Goal: Information Seeking & Learning: Learn about a topic

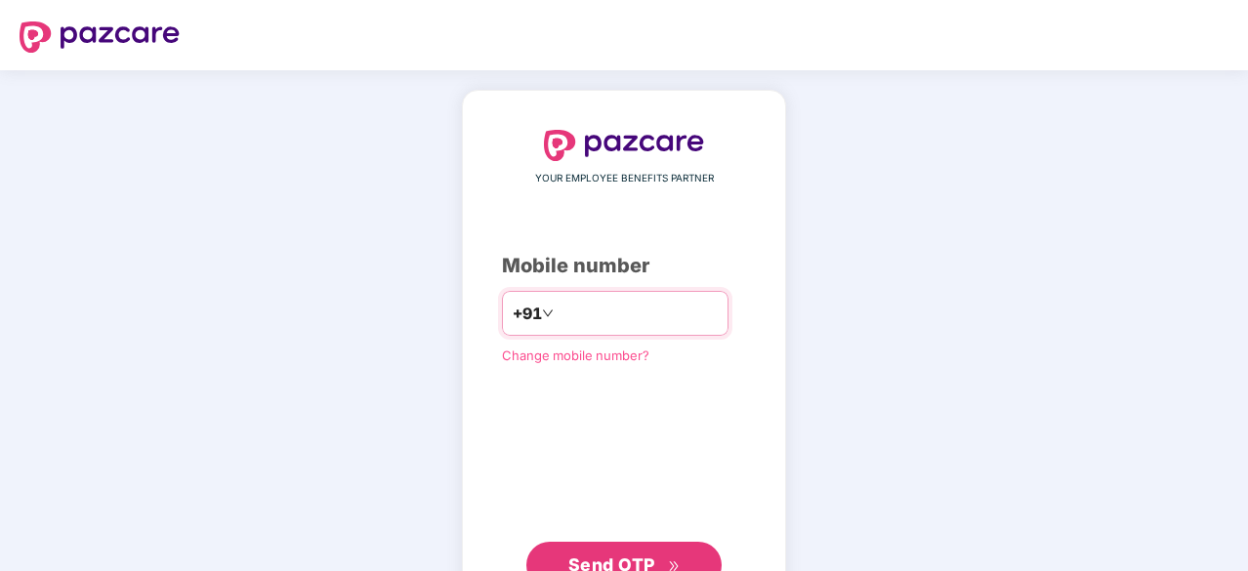
type input "**********"
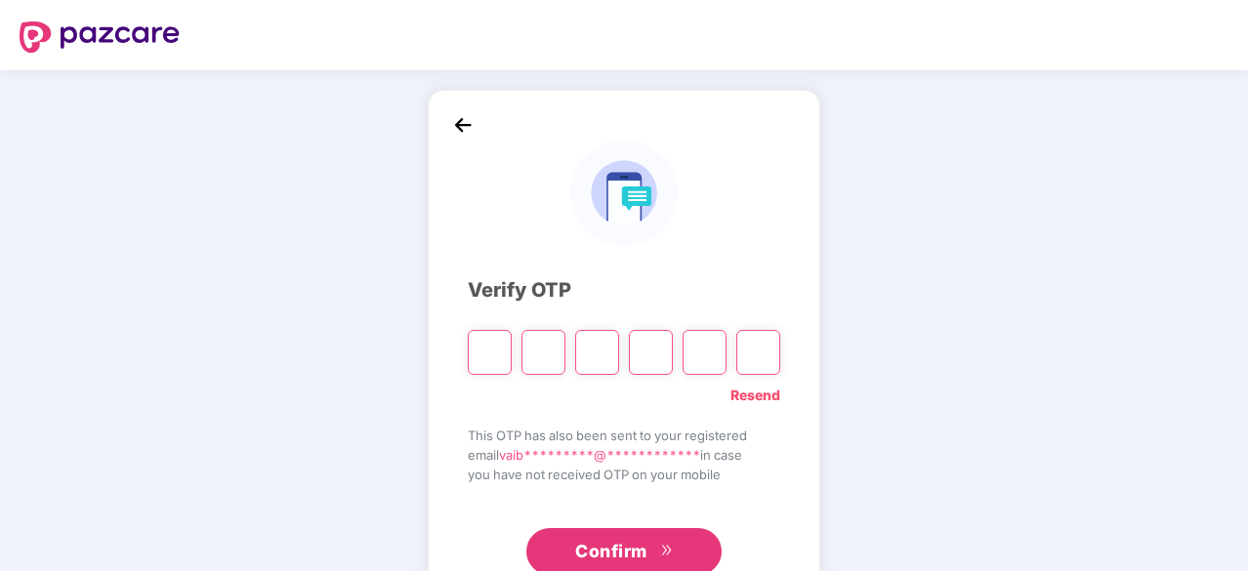
type input "*"
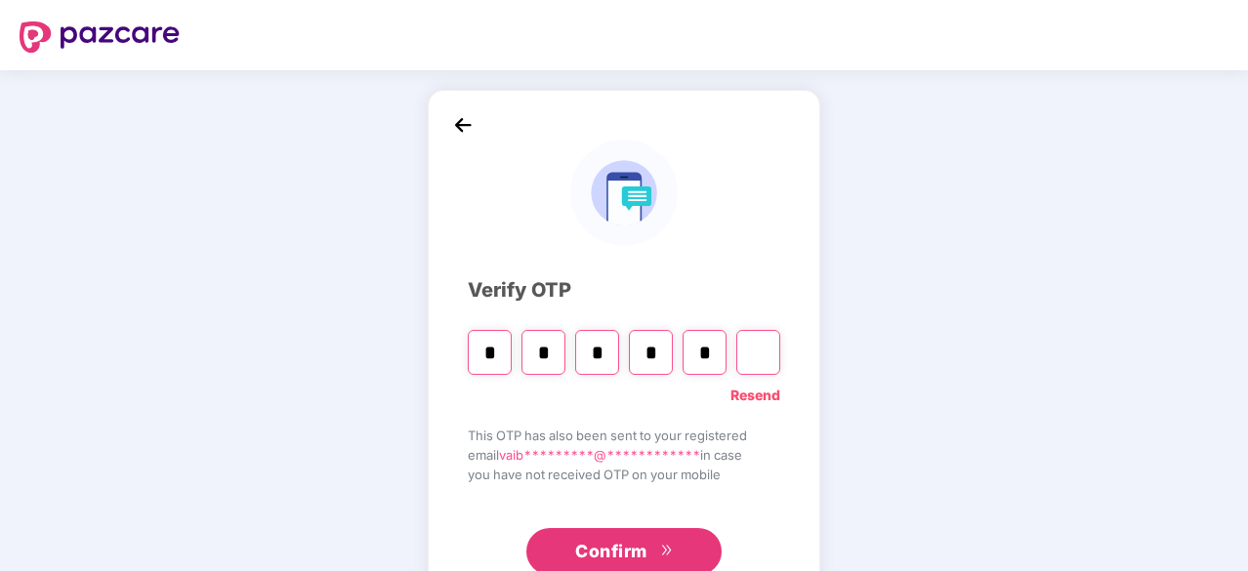
type input "*"
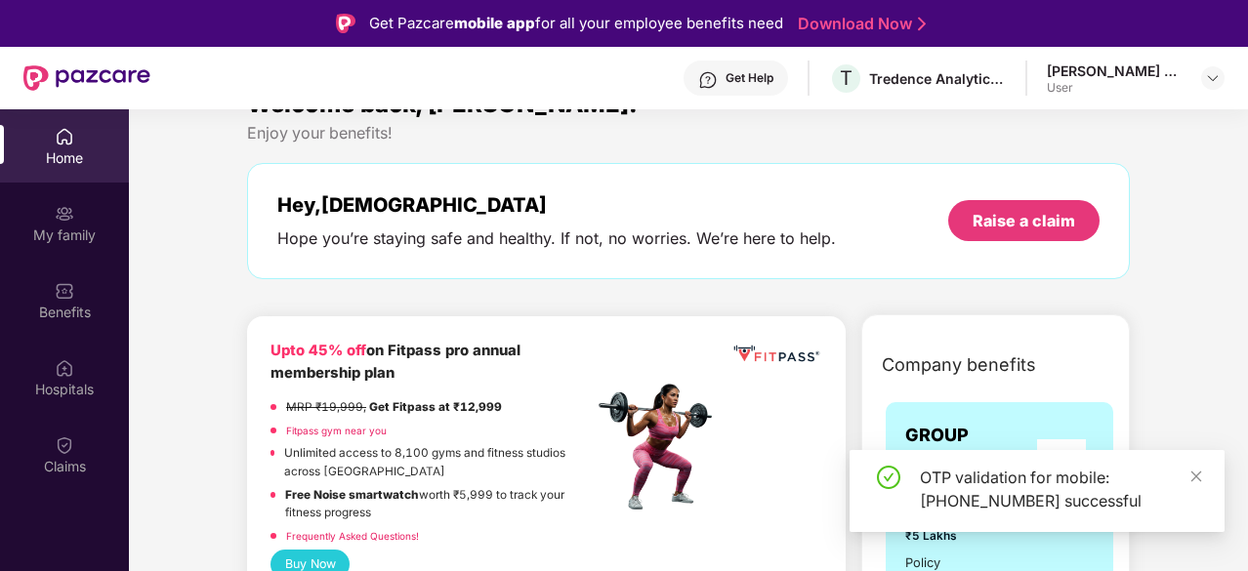
scroll to position [98, 0]
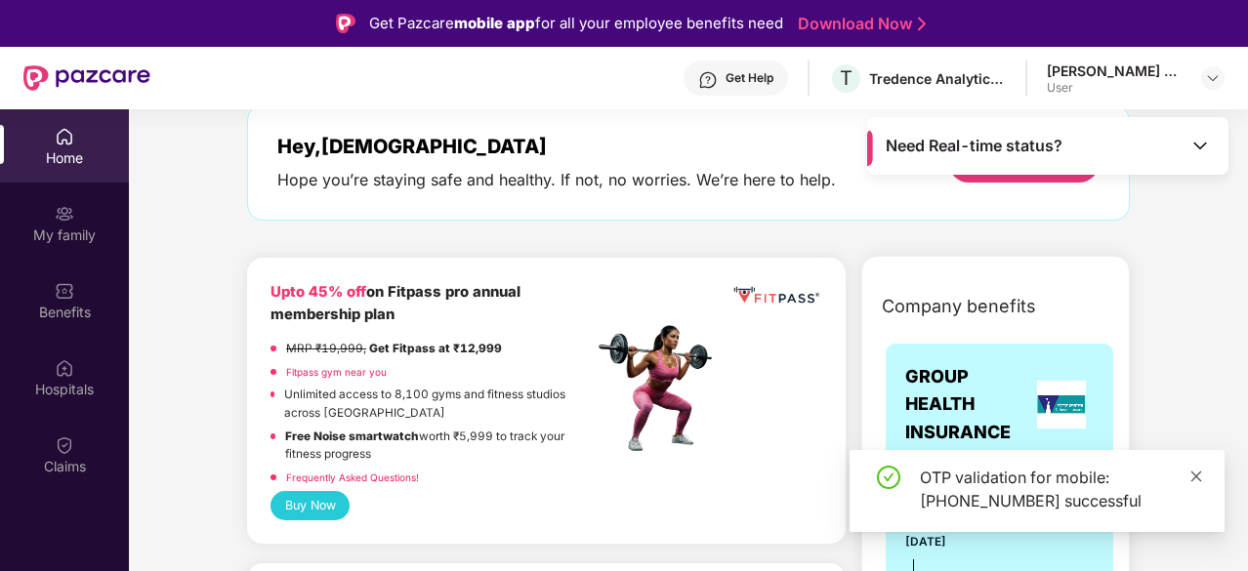
click at [1190, 472] on icon "close" at bounding box center [1197, 477] width 14 height 14
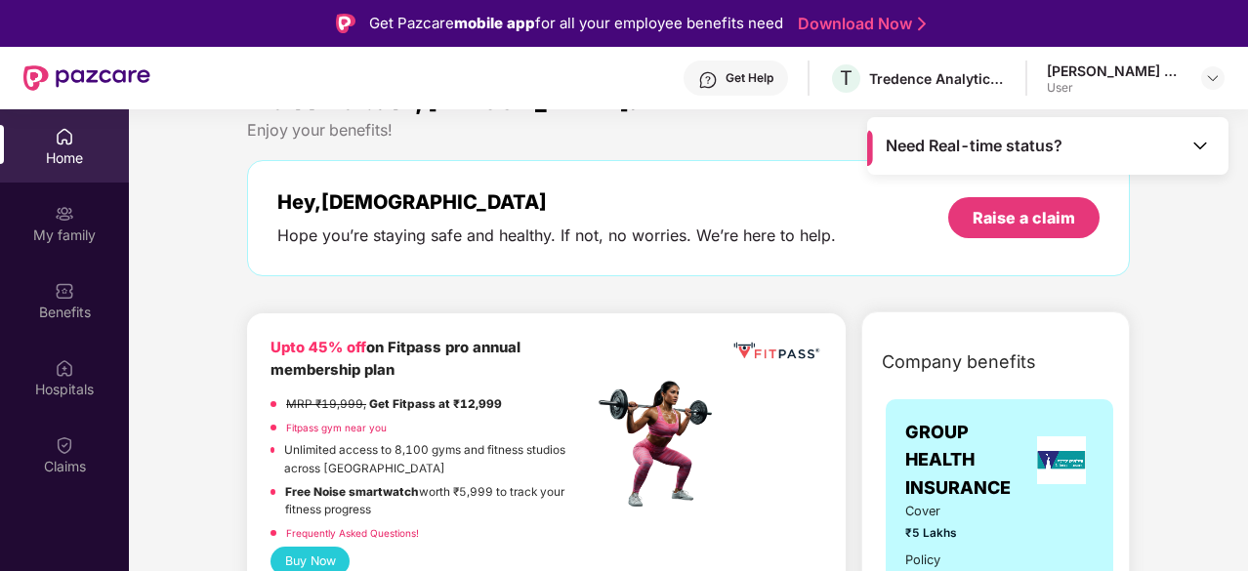
scroll to position [0, 0]
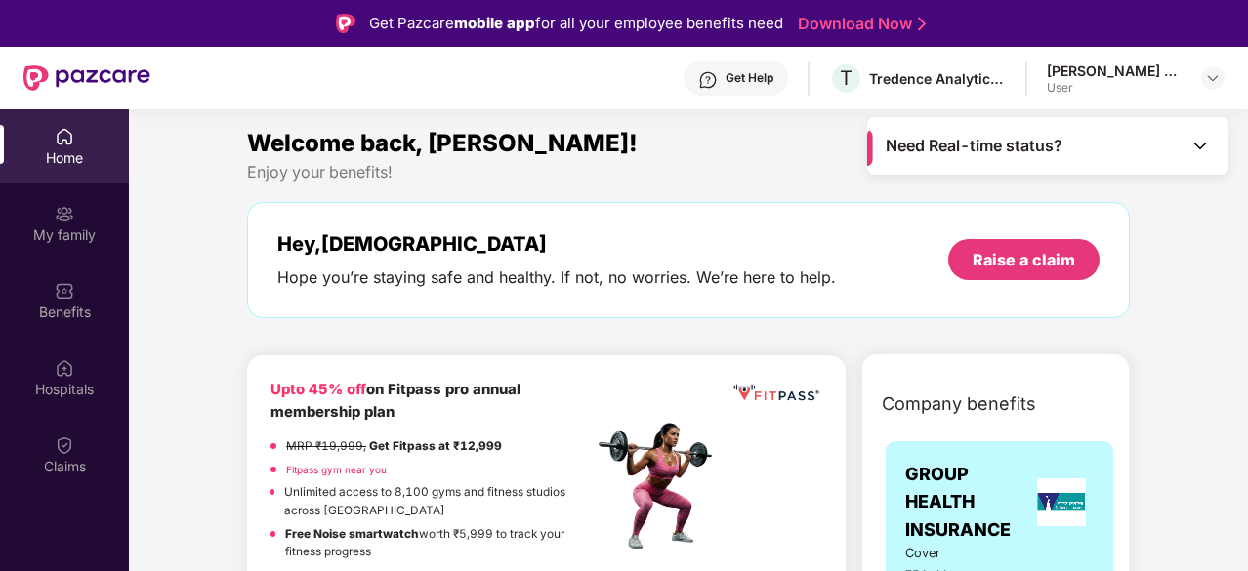
click at [1169, 81] on div "User" at bounding box center [1115, 88] width 137 height 16
click at [1217, 75] on img at bounding box center [1213, 78] width 16 height 16
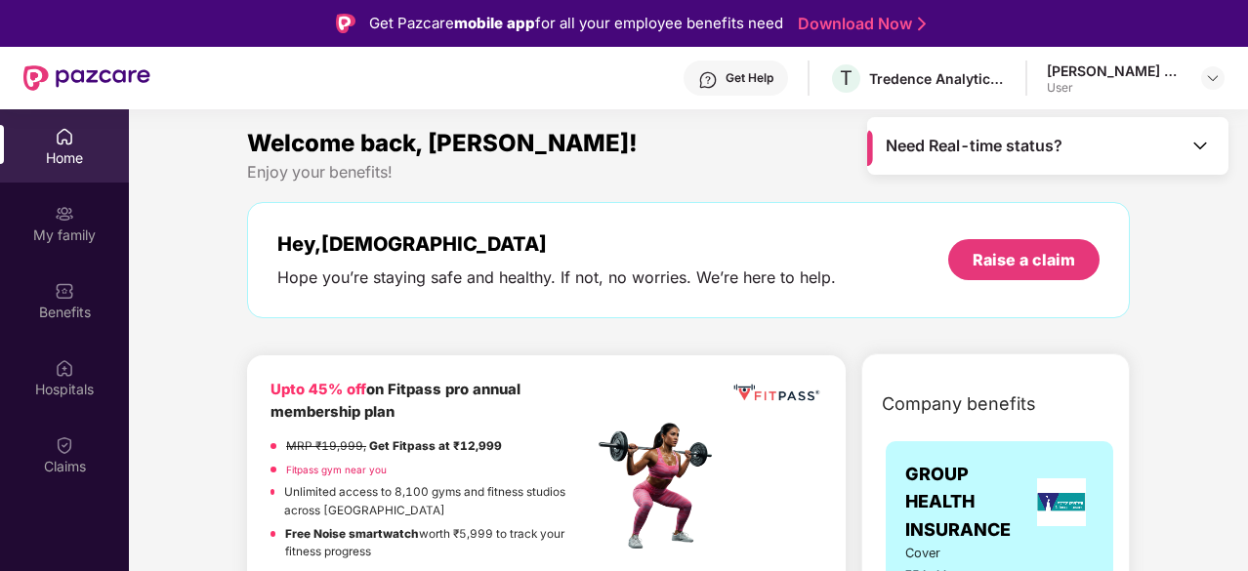
click at [1200, 139] on img at bounding box center [1201, 146] width 20 height 20
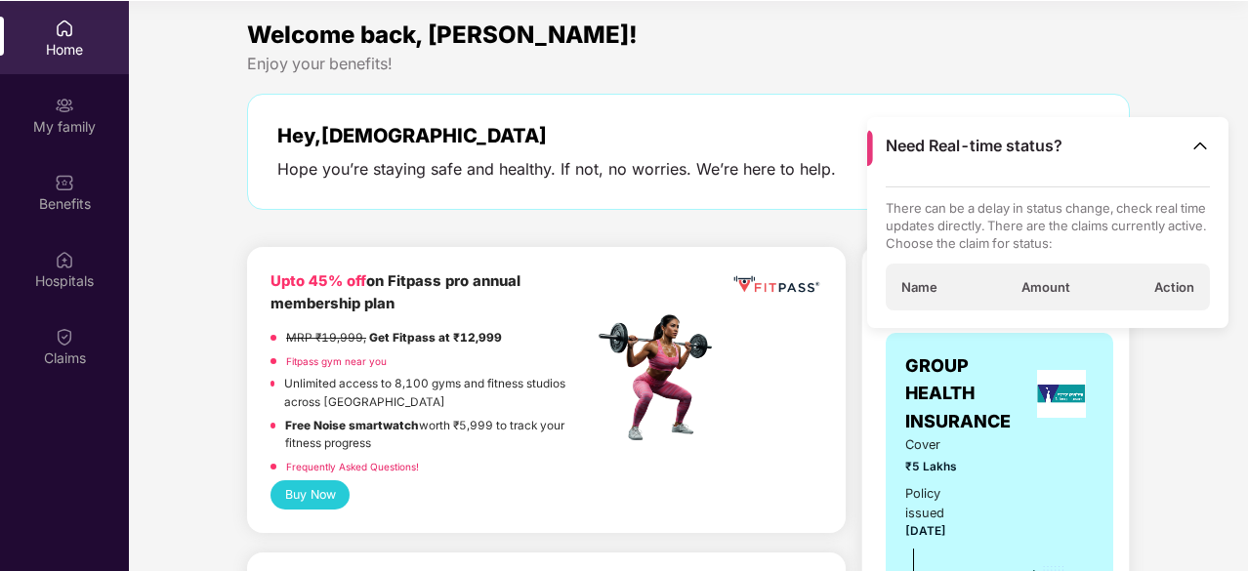
scroll to position [109, 0]
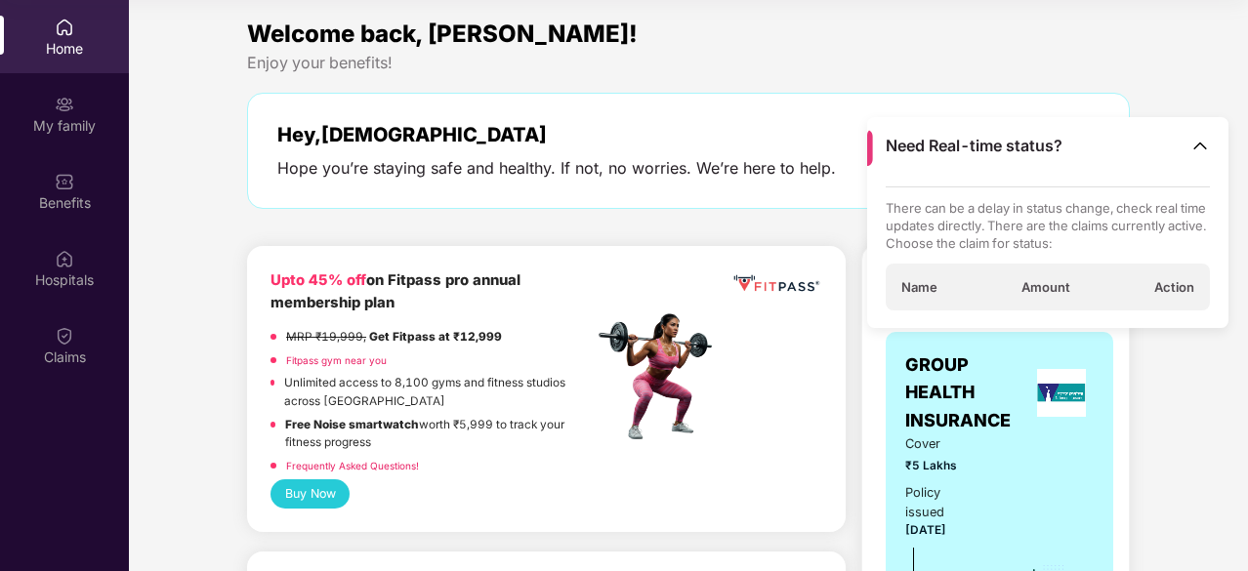
click at [1191, 153] on img at bounding box center [1201, 146] width 20 height 20
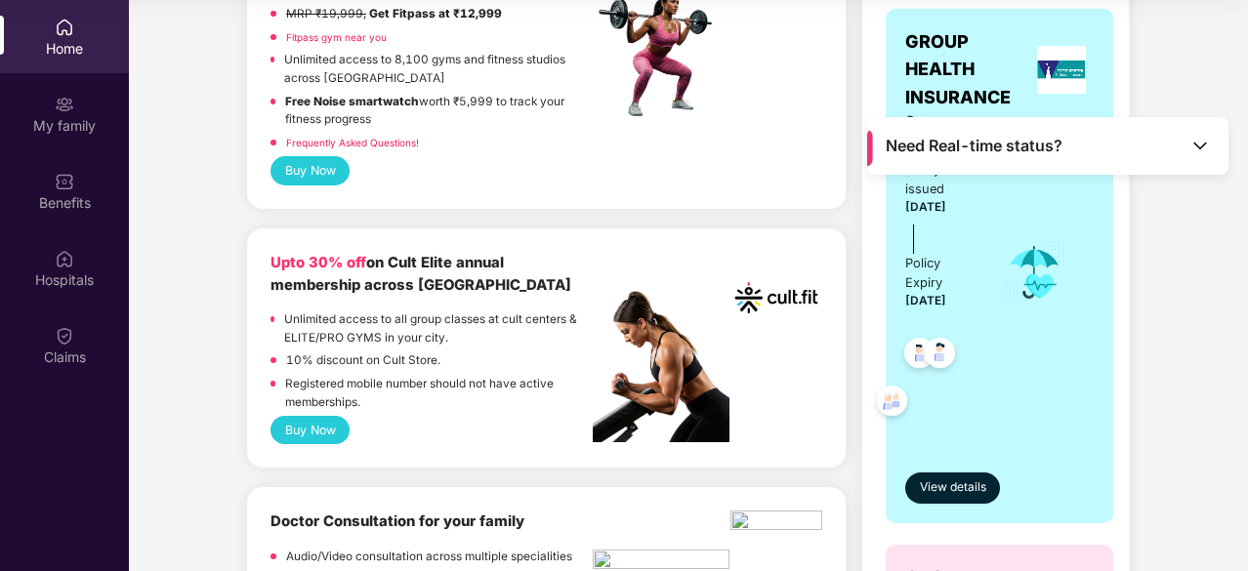
scroll to position [293, 0]
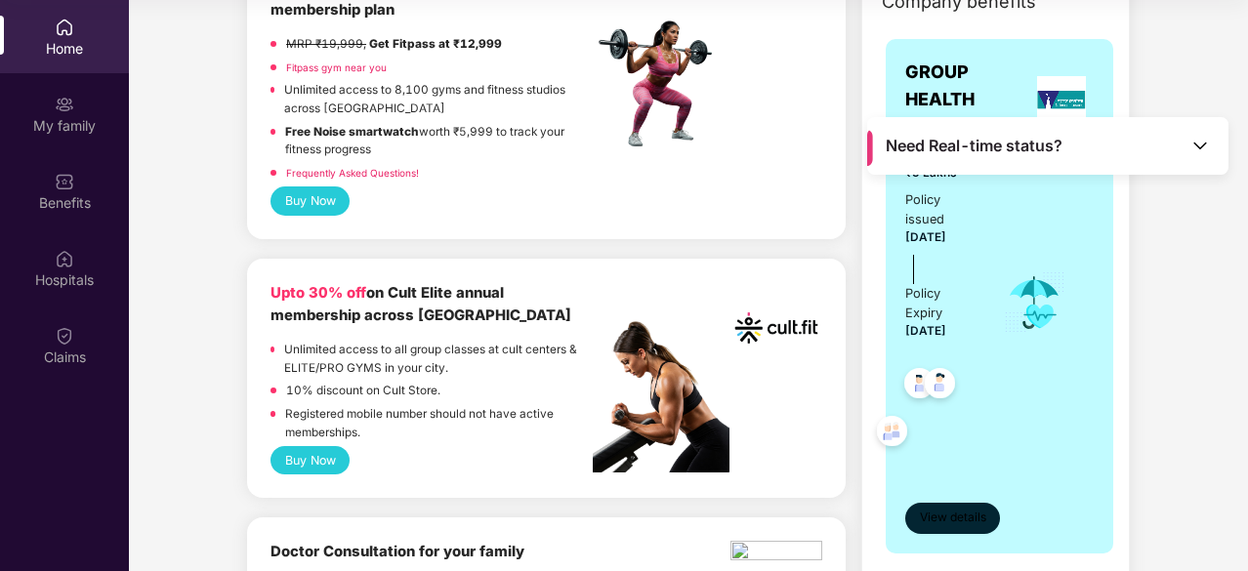
click at [961, 515] on span "View details" at bounding box center [953, 518] width 66 height 19
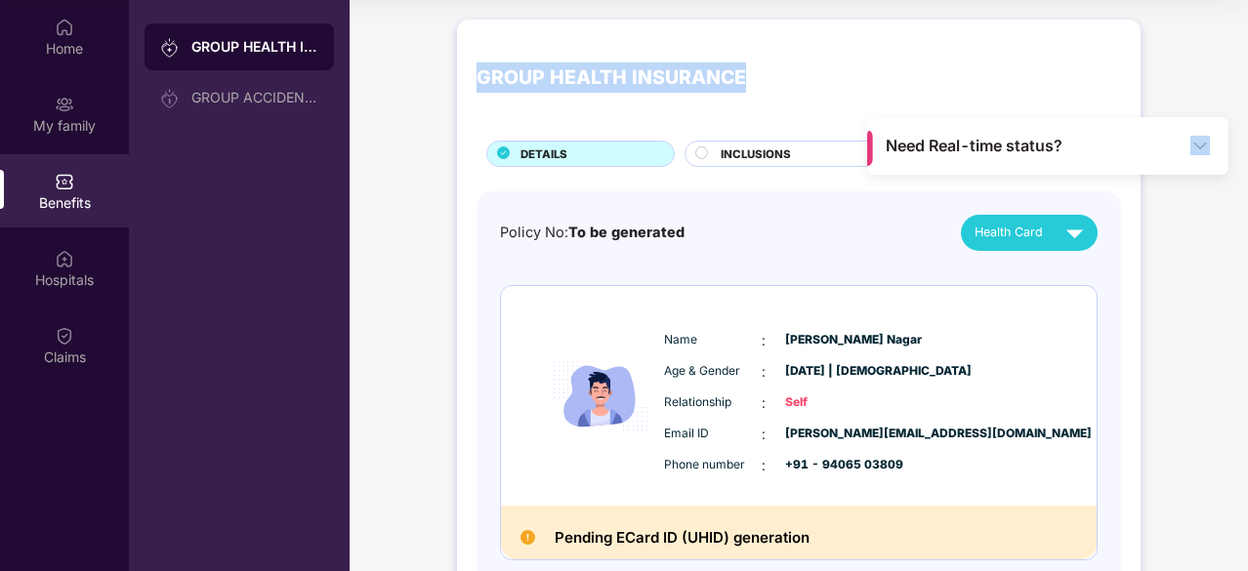
drag, startPoint x: 1126, startPoint y: 138, endPoint x: 1112, endPoint y: 59, distance: 80.5
click at [1112, 59] on main "Need Real-time status? GROUP HEALTH INSURANCE DETAILS INCLUSIONS EXCLUSIONS Pol…" at bounding box center [799, 285] width 899 height 571
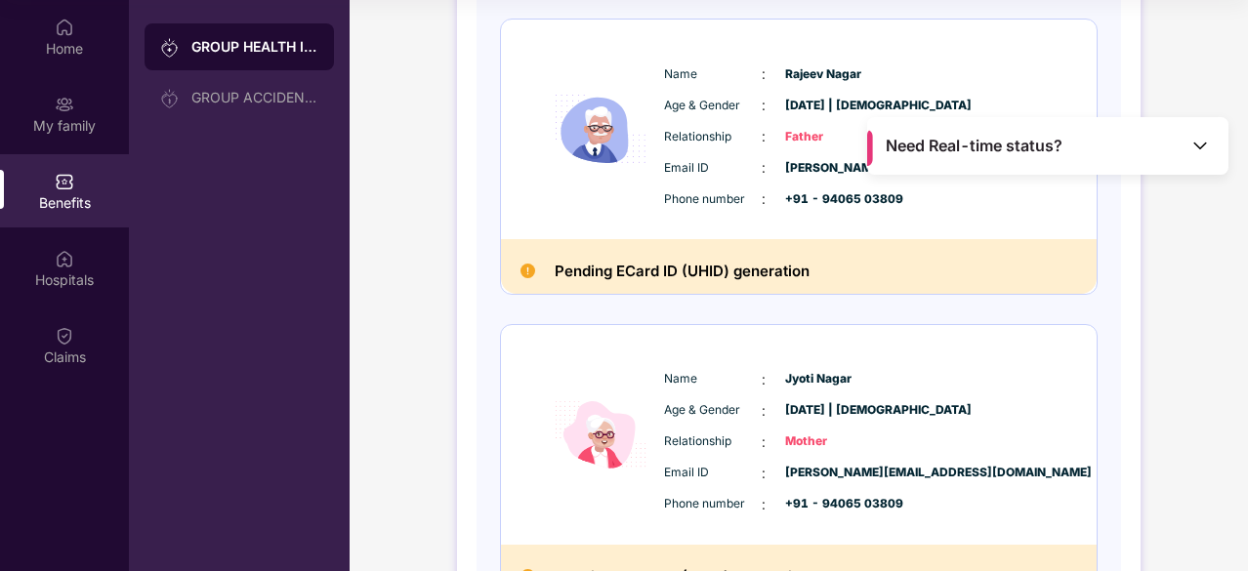
scroll to position [632, 0]
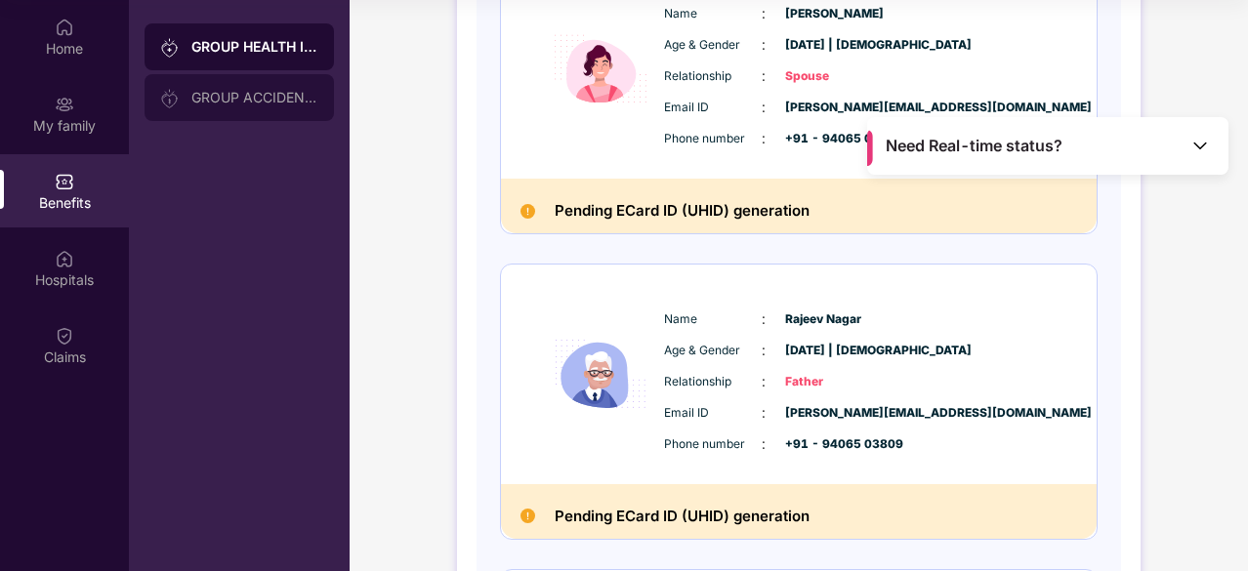
click at [245, 101] on div "GROUP ACCIDENTAL INSURANCE" at bounding box center [254, 98] width 127 height 16
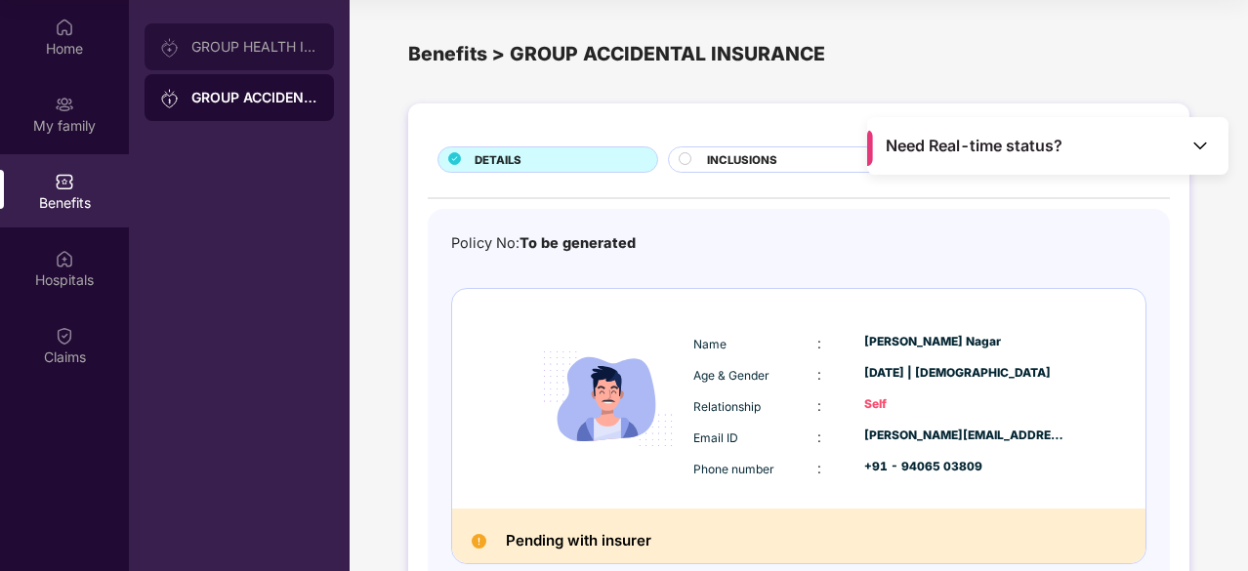
click at [260, 52] on div "GROUP HEALTH INSURANCE" at bounding box center [254, 47] width 127 height 16
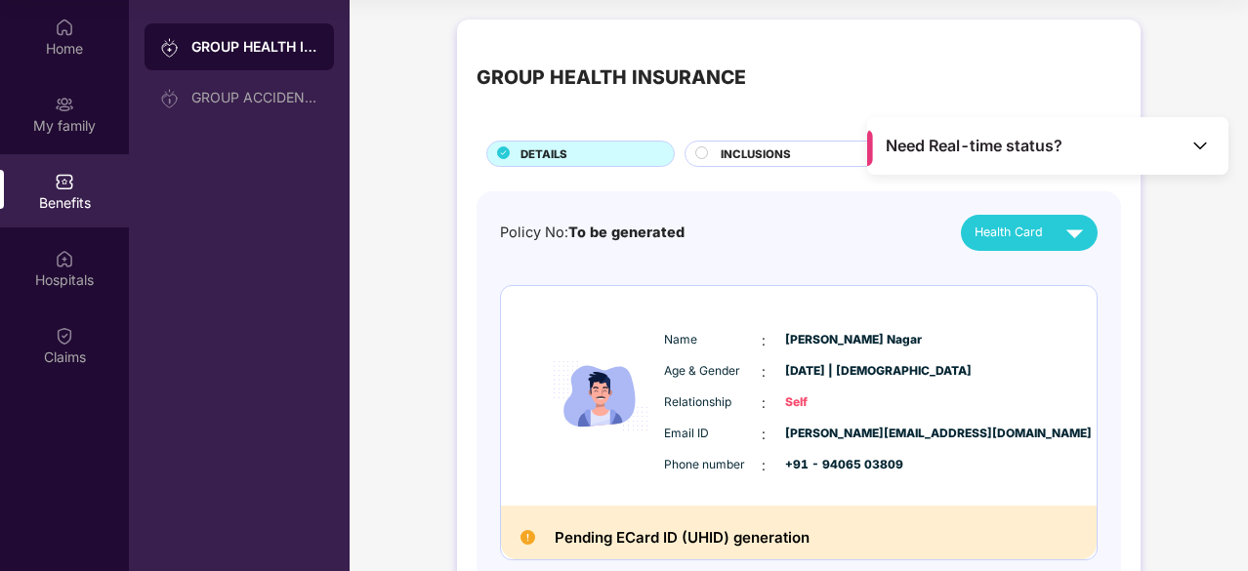
click at [690, 151] on div "INCLUSIONS" at bounding box center [791, 154] width 212 height 26
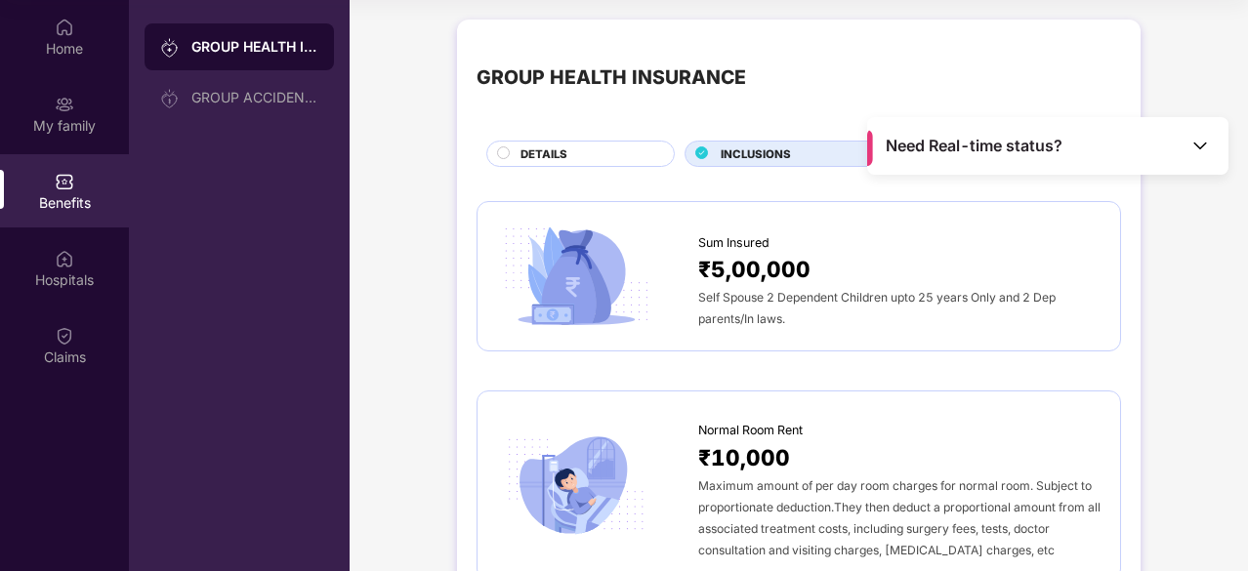
scroll to position [98, 0]
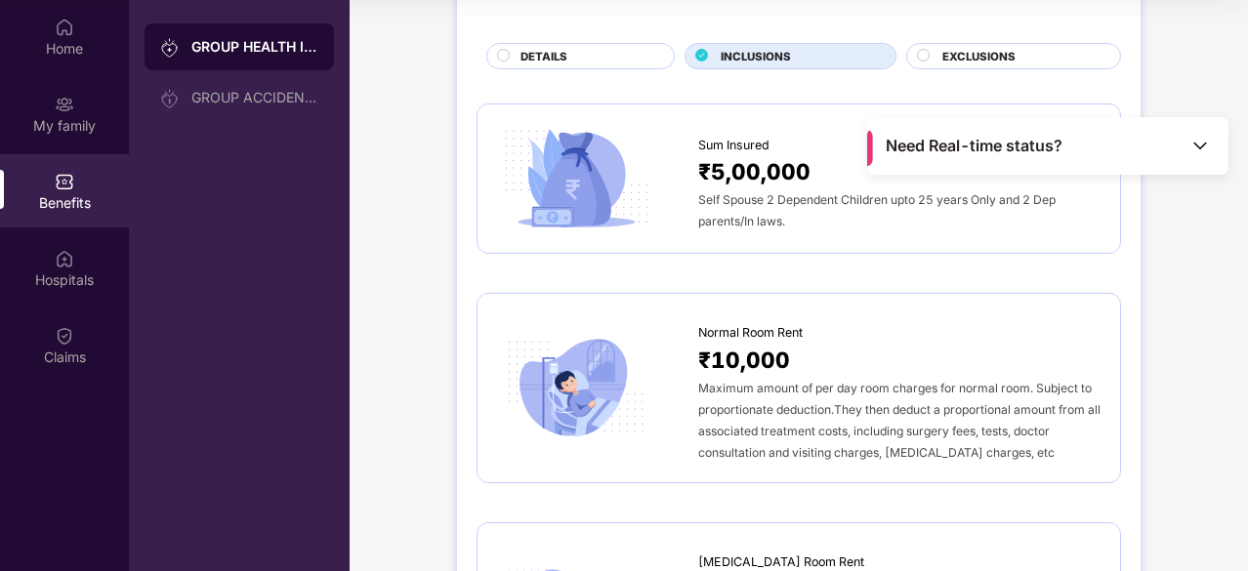
click at [918, 54] on circle at bounding box center [924, 55] width 12 height 12
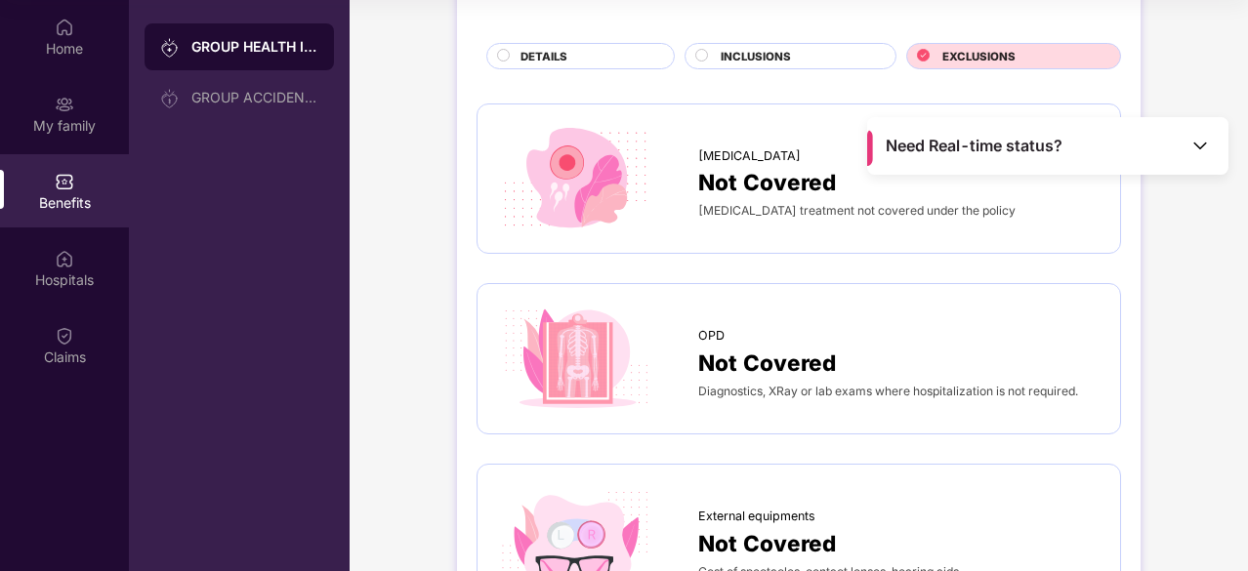
click at [548, 54] on span "DETAILS" at bounding box center [544, 57] width 47 height 18
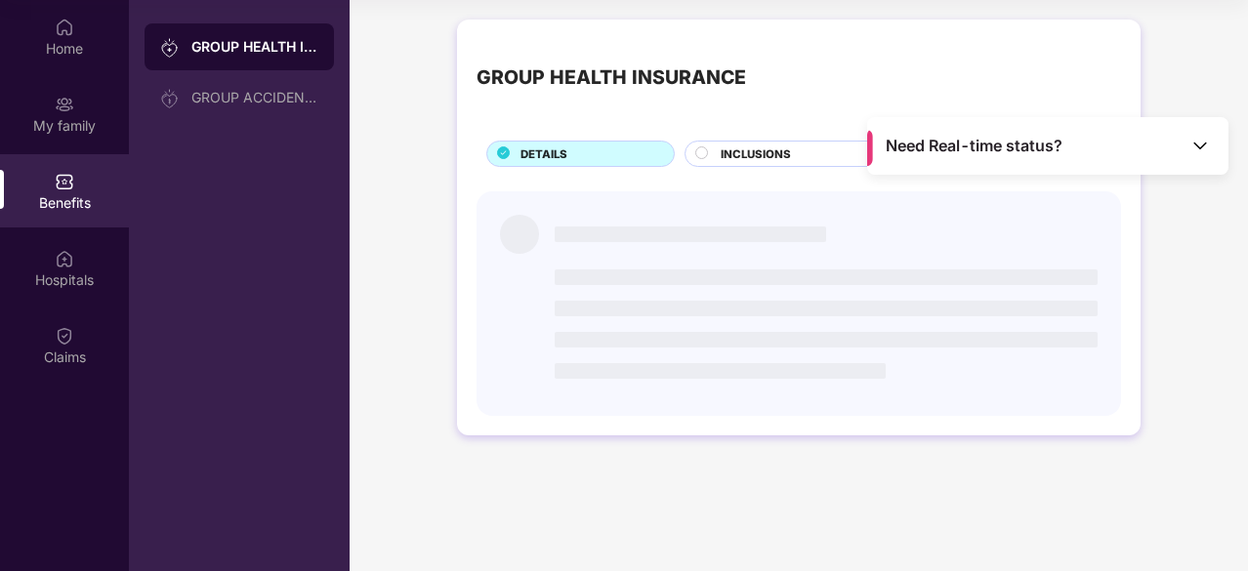
scroll to position [0, 0]
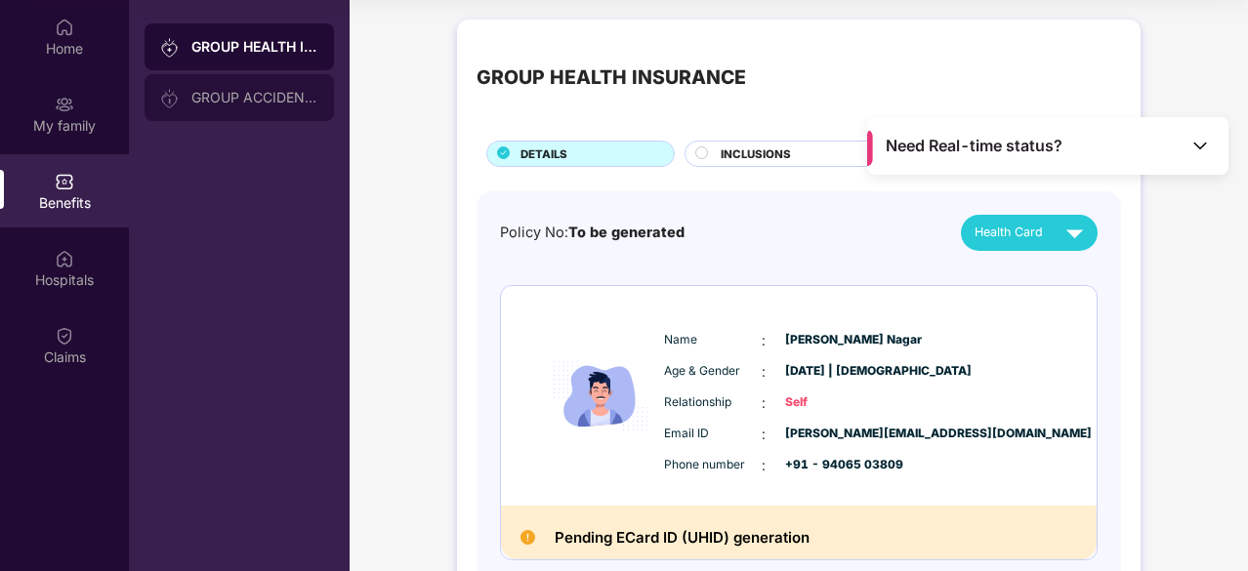
click at [207, 91] on div "GROUP ACCIDENTAL INSURANCE" at bounding box center [254, 98] width 127 height 16
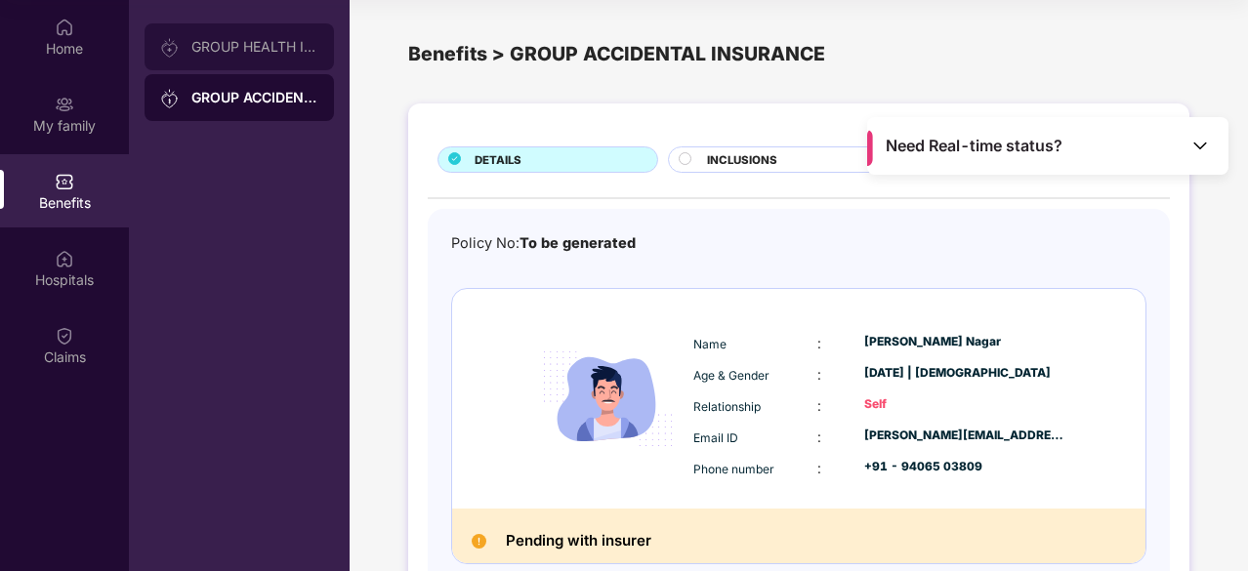
click at [266, 55] on div "GROUP HEALTH INSURANCE" at bounding box center [240, 46] width 190 height 47
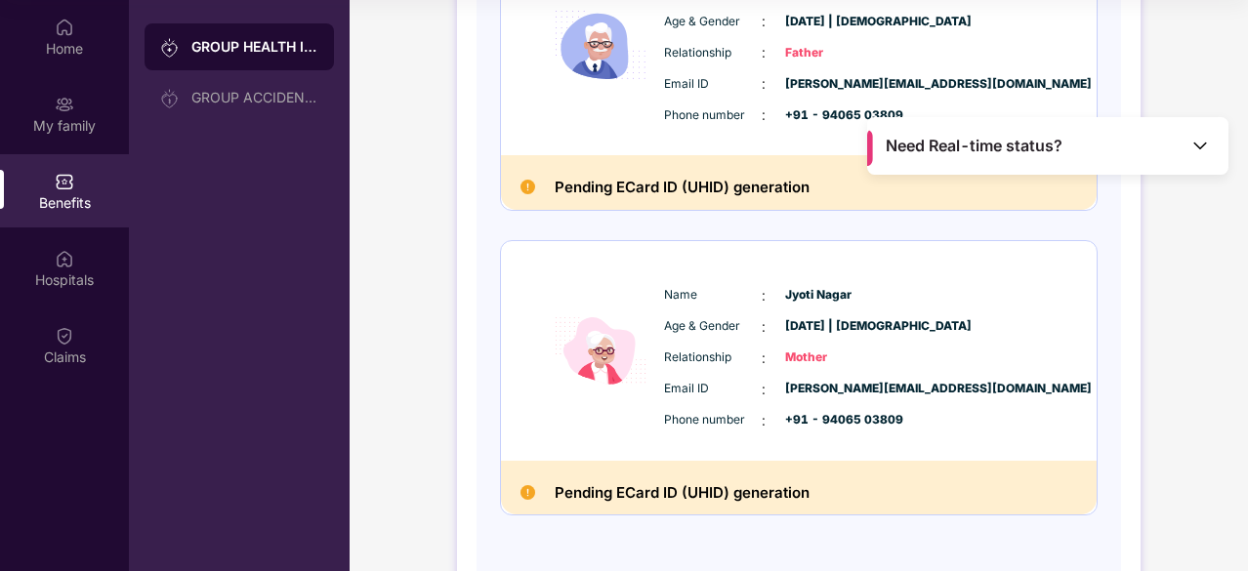
scroll to position [1023, 0]
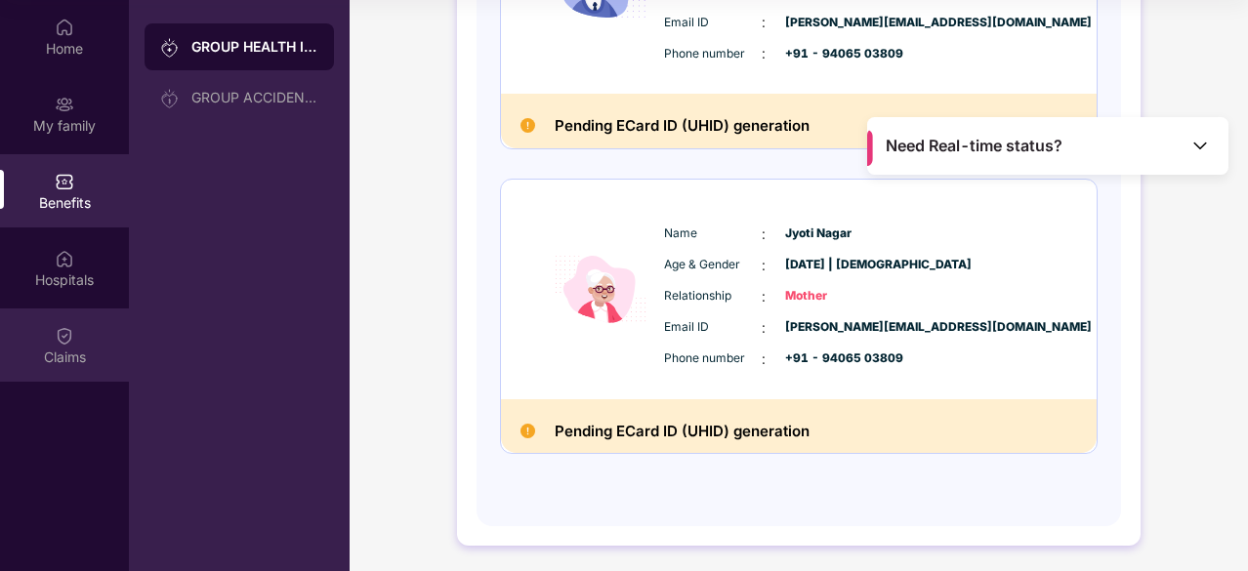
click at [66, 350] on div "Claims" at bounding box center [64, 358] width 129 height 20
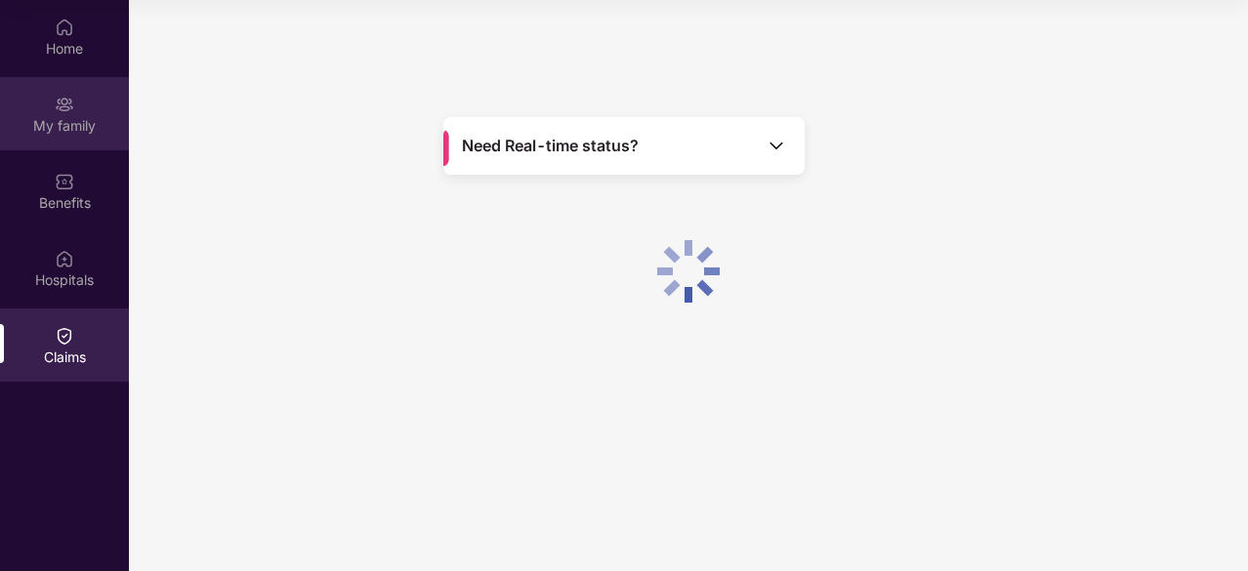
click at [64, 120] on div "My family" at bounding box center [64, 126] width 129 height 20
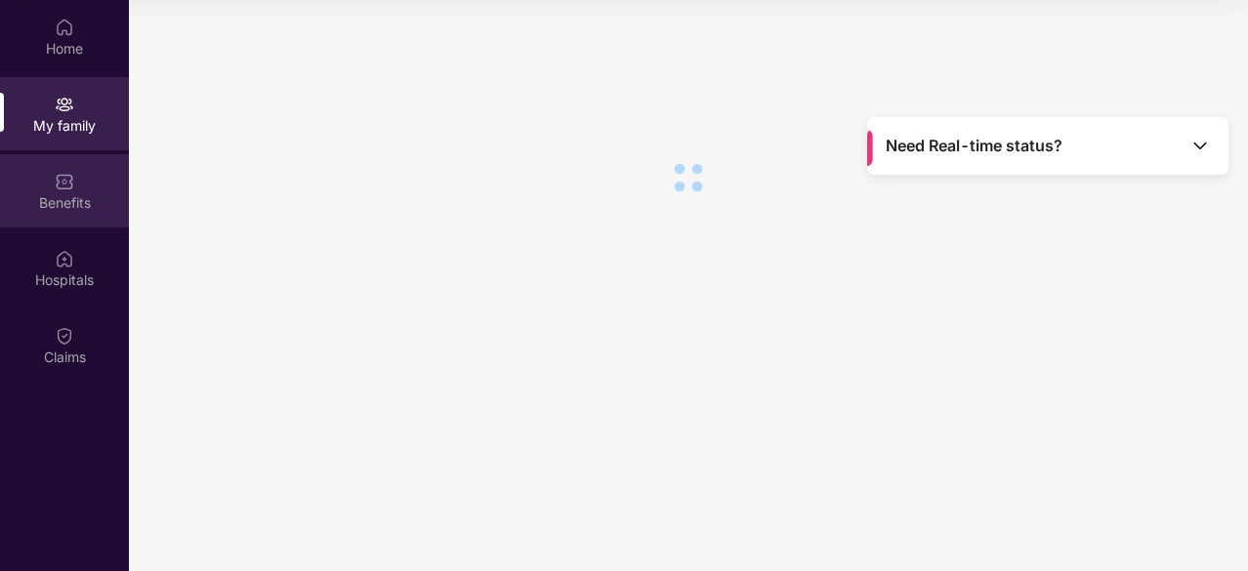
click at [65, 180] on img at bounding box center [65, 182] width 20 height 20
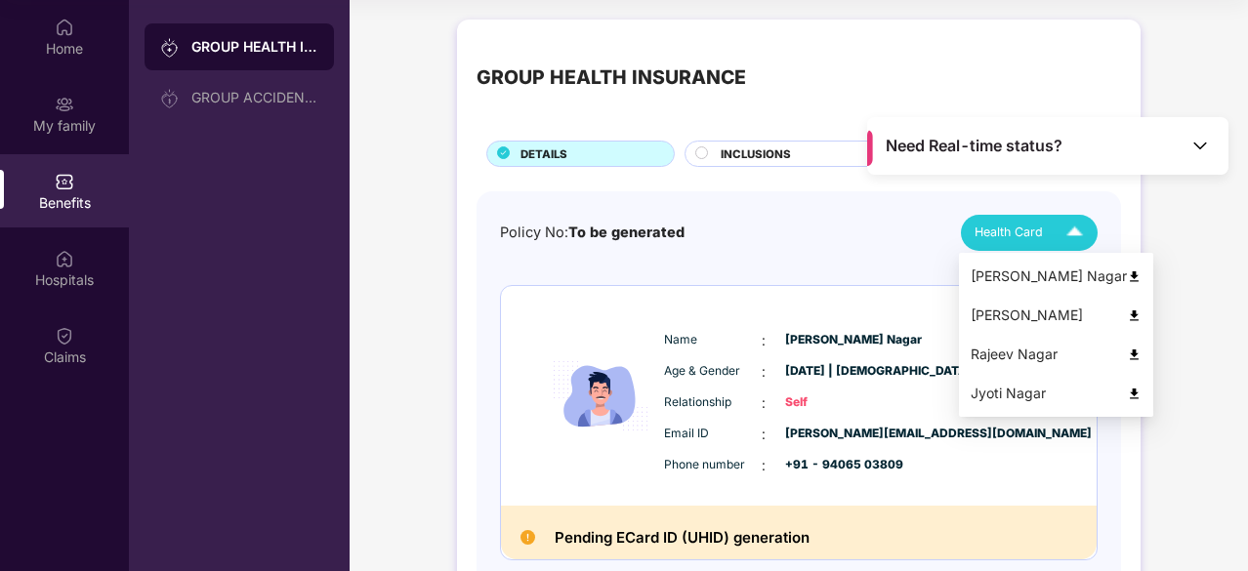
click at [1075, 228] on img at bounding box center [1075, 233] width 34 height 34
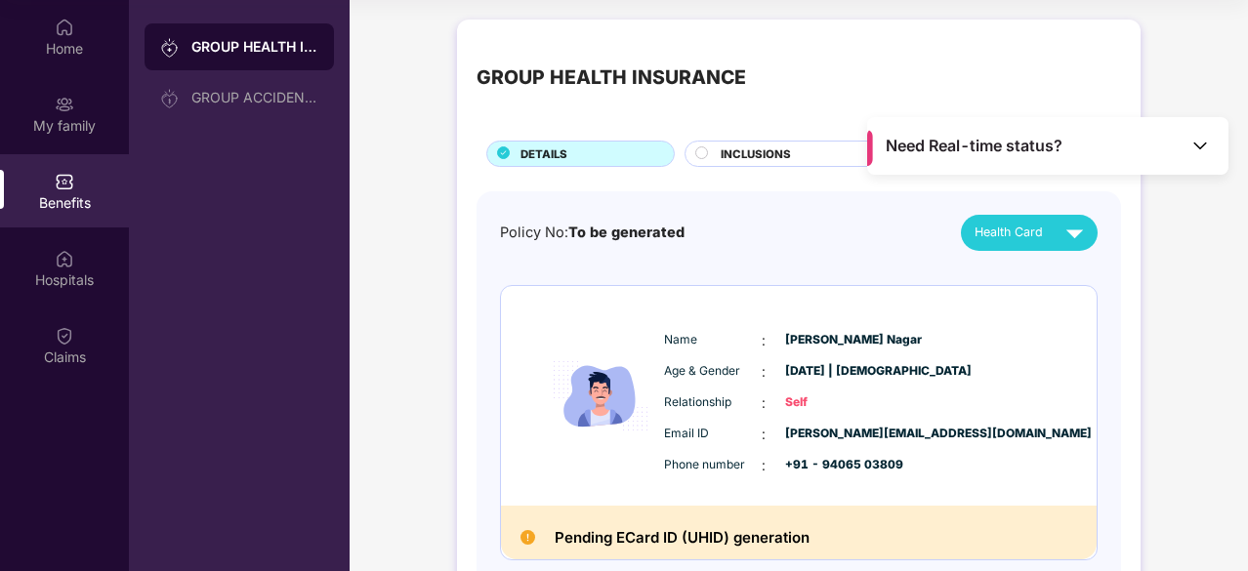
click at [706, 237] on div "Policy No: To be generated Health Card" at bounding box center [799, 233] width 598 height 36
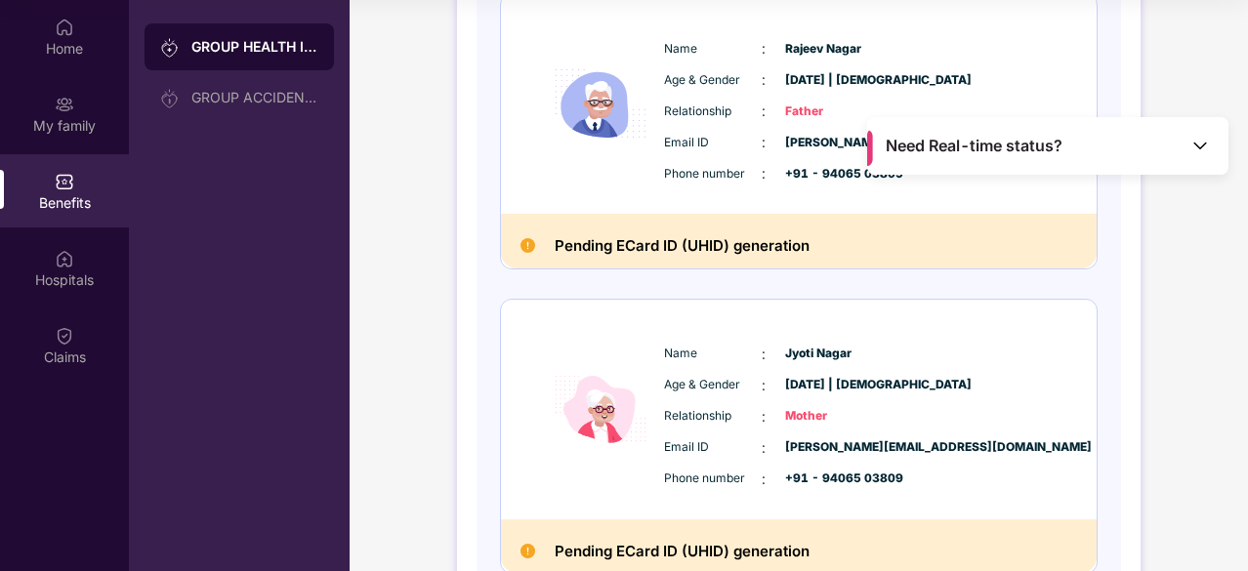
scroll to position [1023, 0]
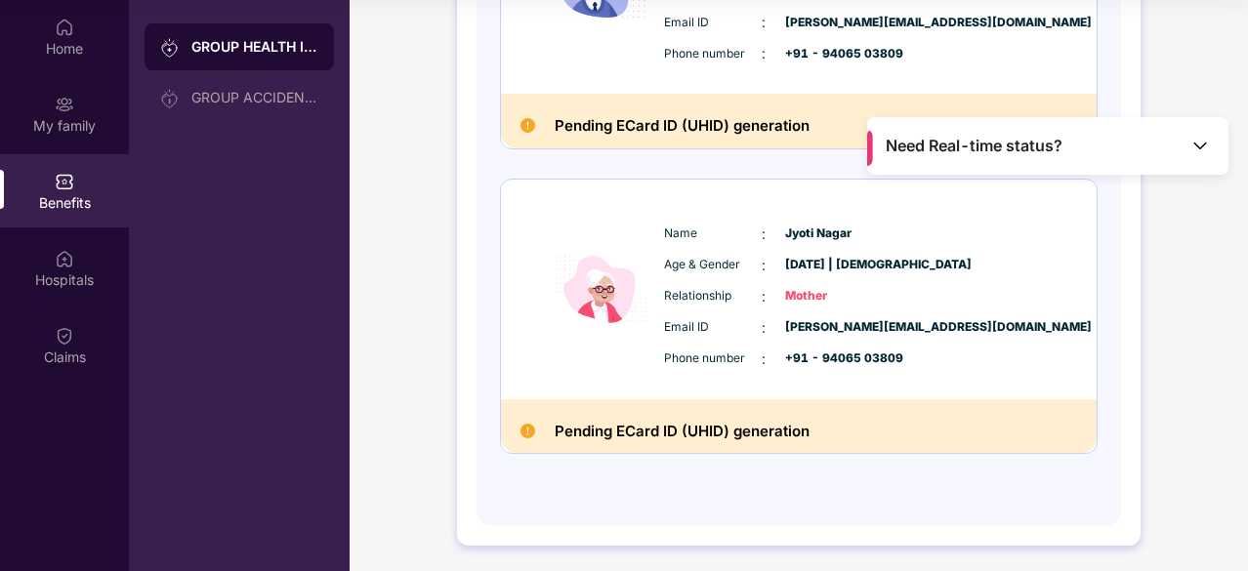
click at [1195, 148] on img at bounding box center [1201, 146] width 20 height 20
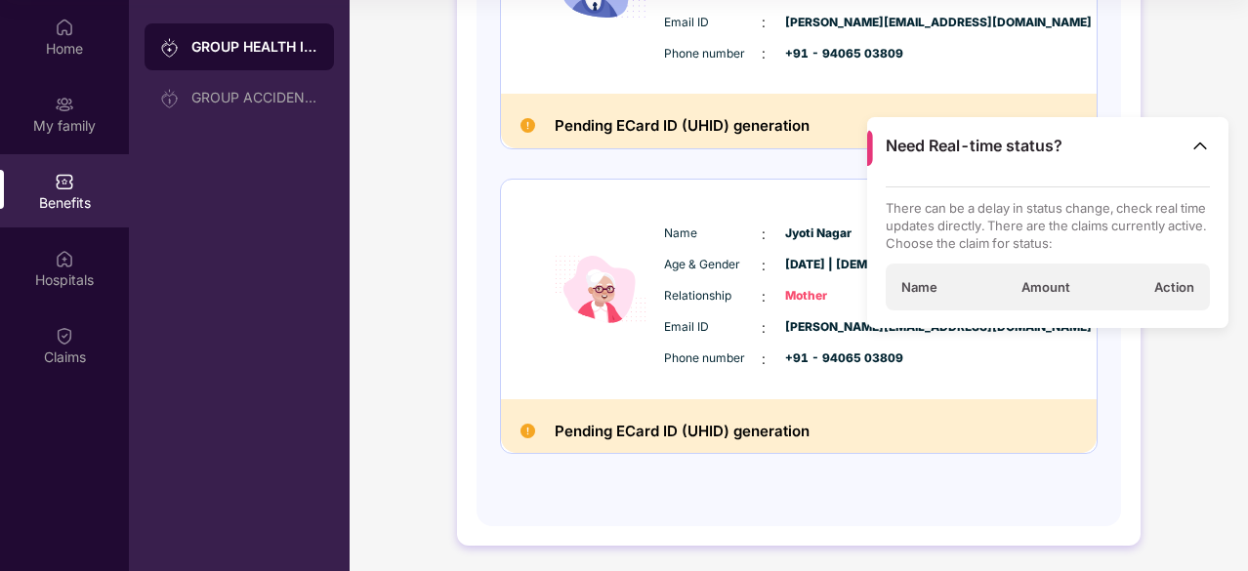
click at [1027, 285] on span "Amount" at bounding box center [1046, 287] width 49 height 18
click at [1199, 144] on img at bounding box center [1201, 146] width 20 height 20
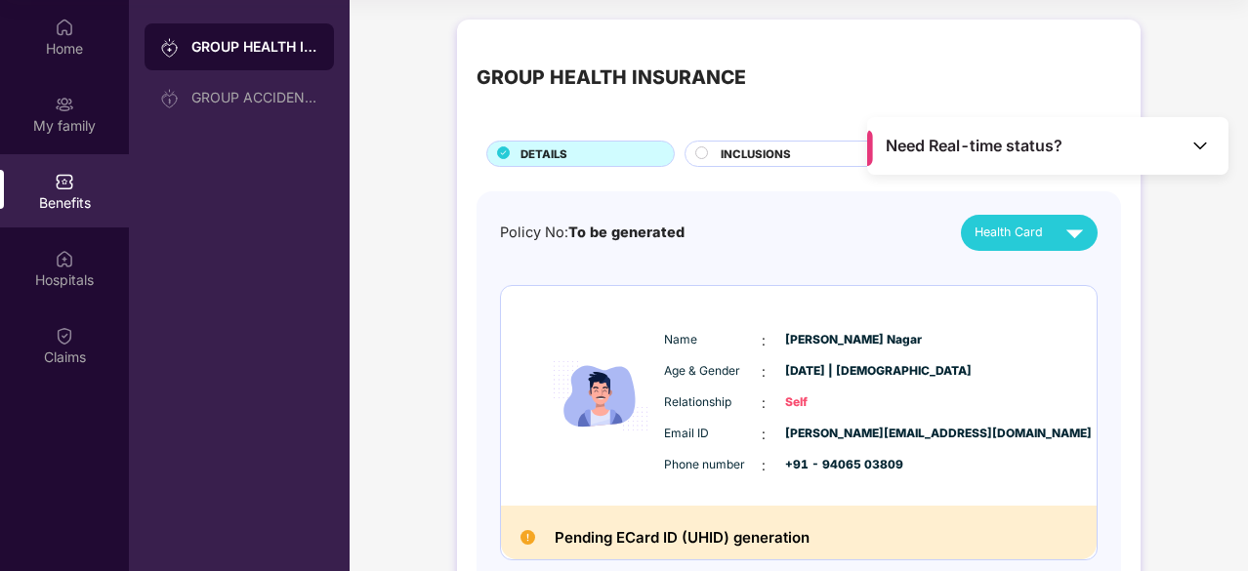
scroll to position [0, 0]
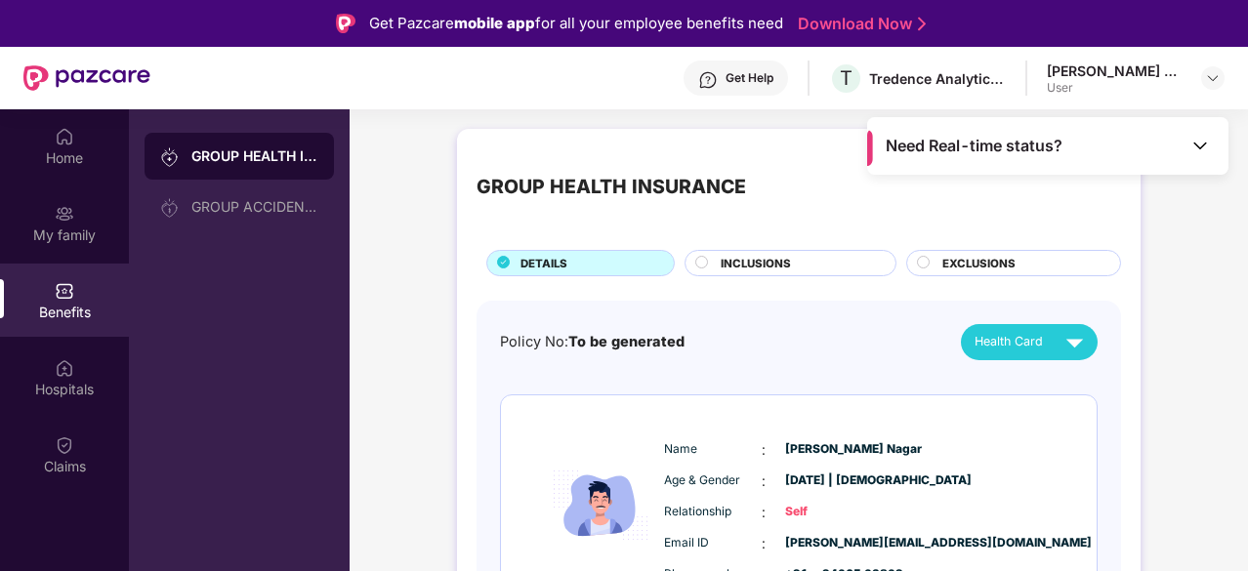
click at [782, 87] on div "Get Help" at bounding box center [736, 78] width 105 height 35
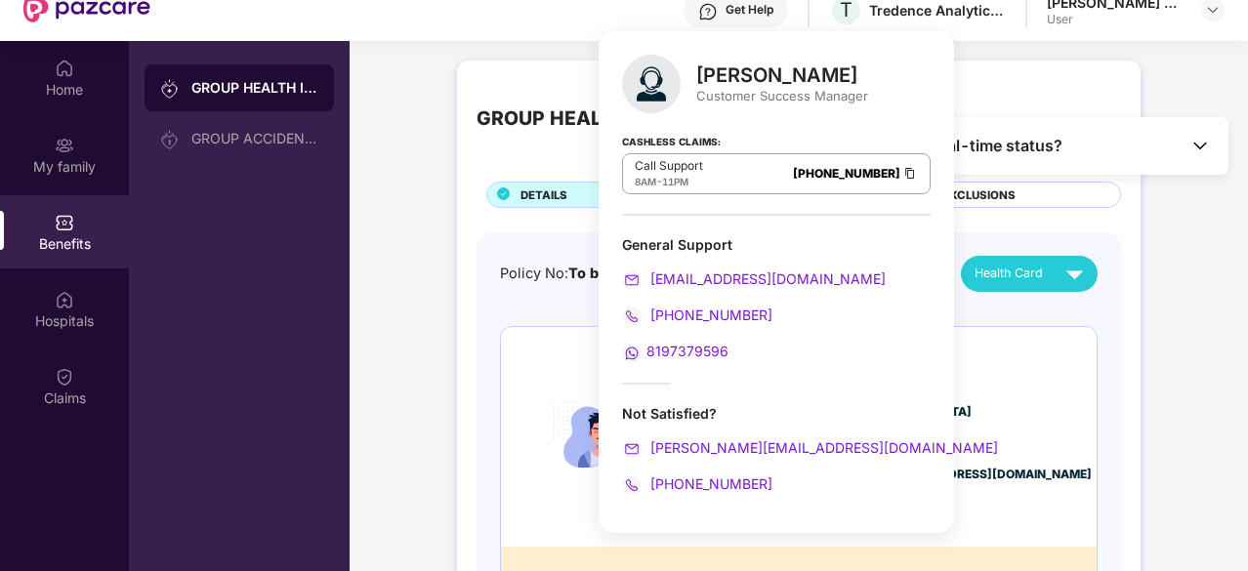
scroll to position [98, 0]
